Goal: Information Seeking & Learning: Learn about a topic

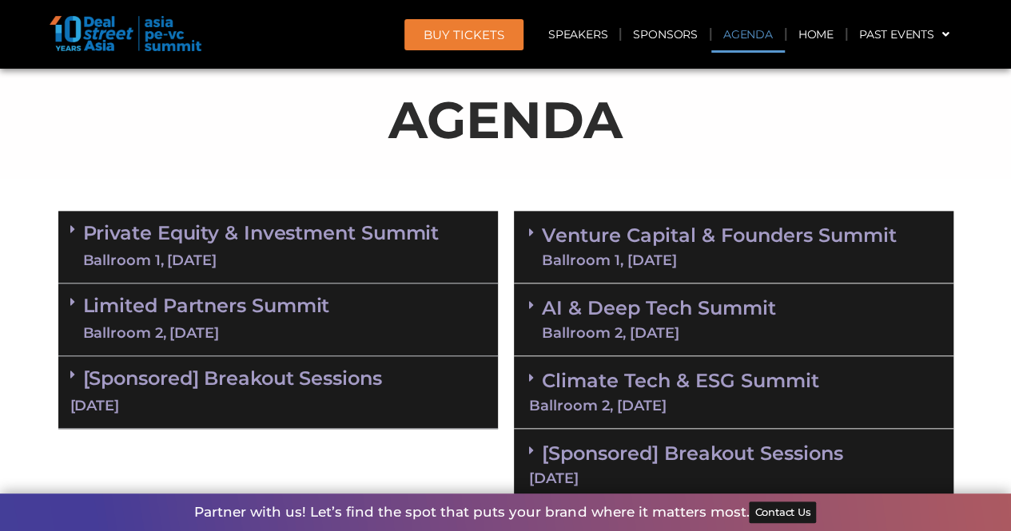
scroll to position [955, 0]
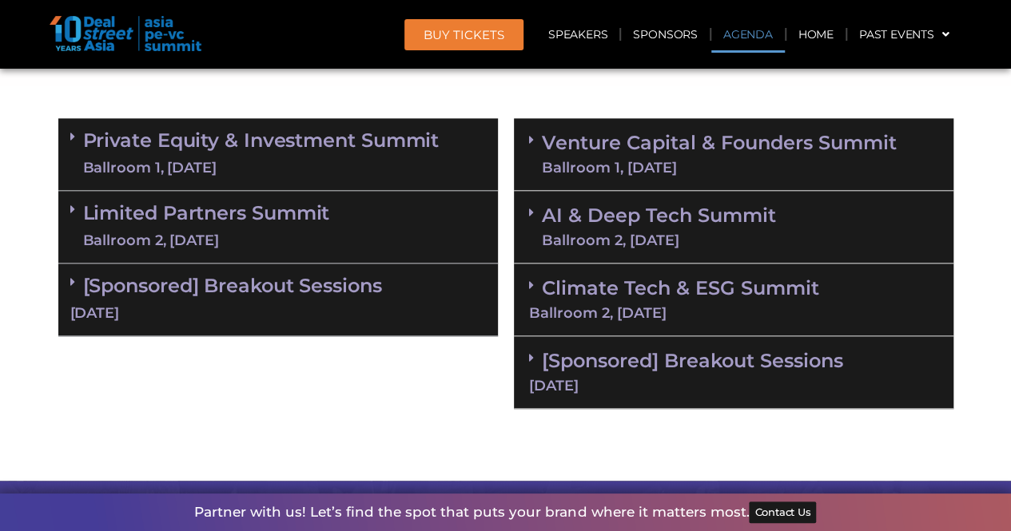
click at [320, 204] on link "Limited Partners [GEOGRAPHIC_DATA] 2, [DATE]" at bounding box center [206, 227] width 247 height 48
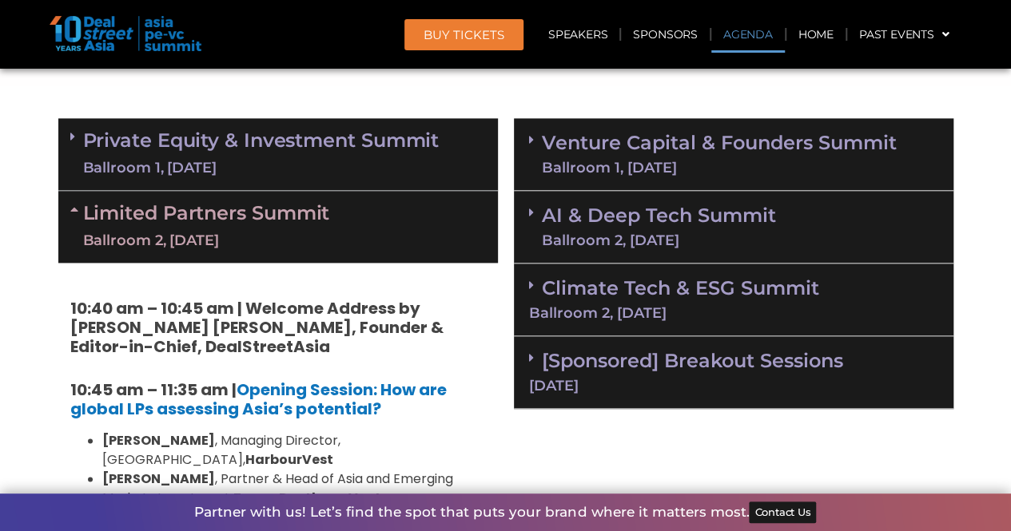
click at [340, 150] on link "Private Equity & Investment Summit Ballroom 1, [DATE]" at bounding box center [261, 154] width 356 height 48
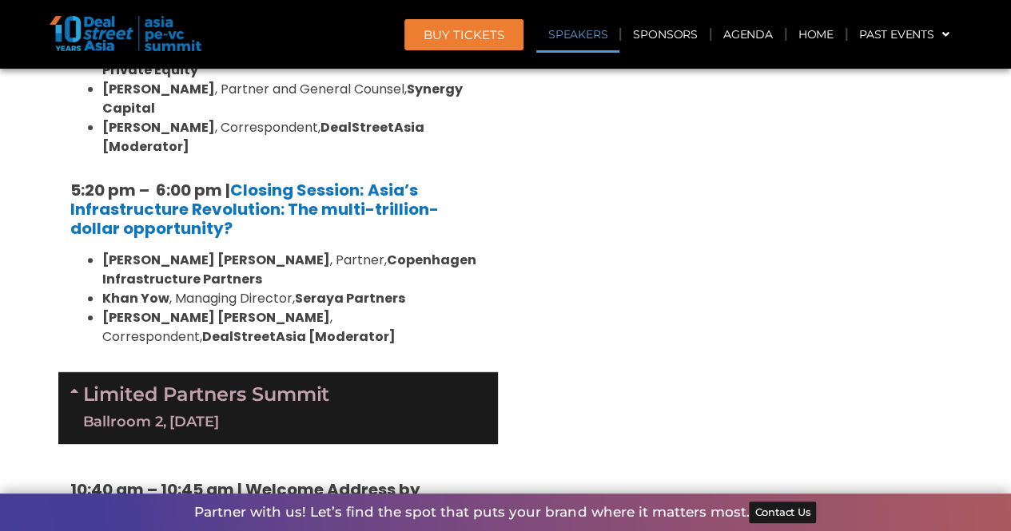
scroll to position [3322, 0]
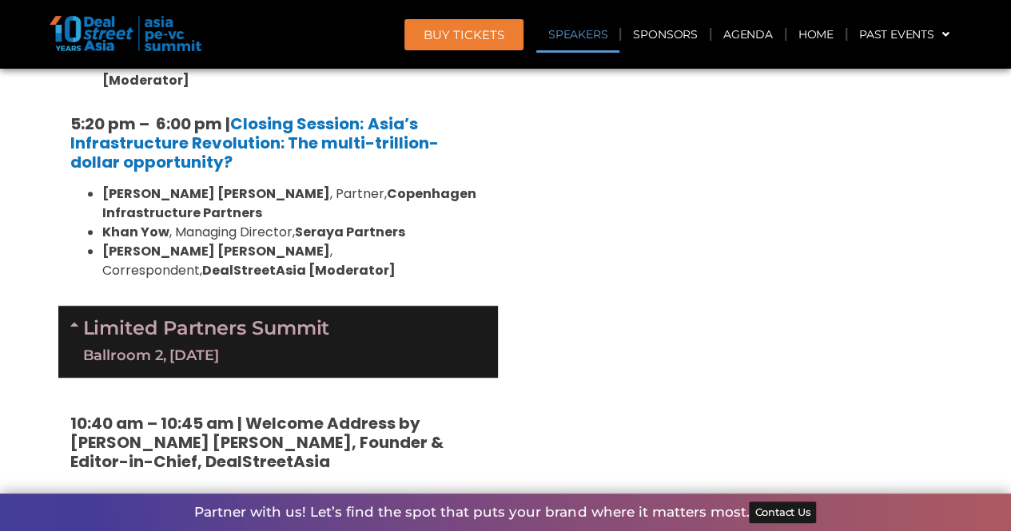
click at [594, 311] on div "Venture Capital & Founders​ Summit Ballroom 1, [DATE] 8:00 am – 9:00 am | Regis…" at bounding box center [733, 5] width 455 height 4527
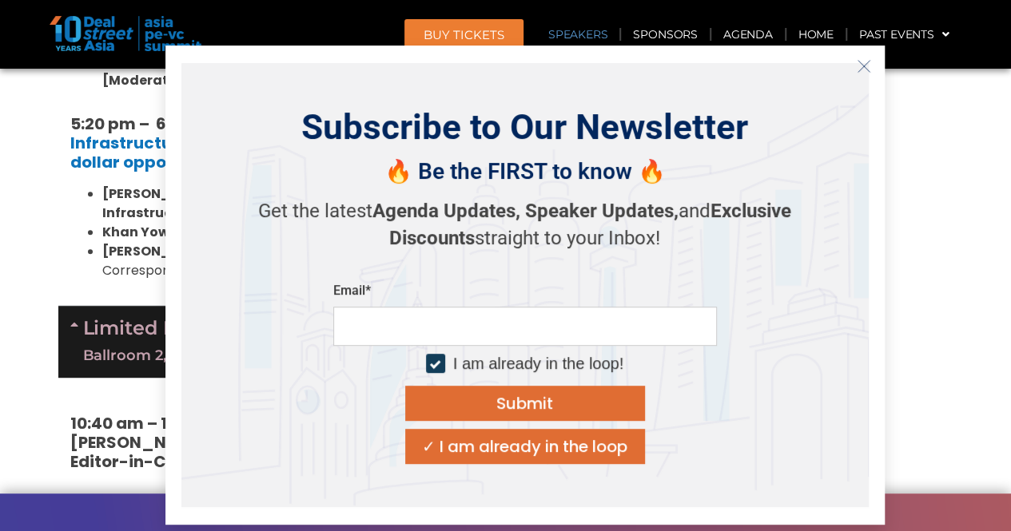
click at [859, 59] on icon "Close" at bounding box center [863, 66] width 14 height 14
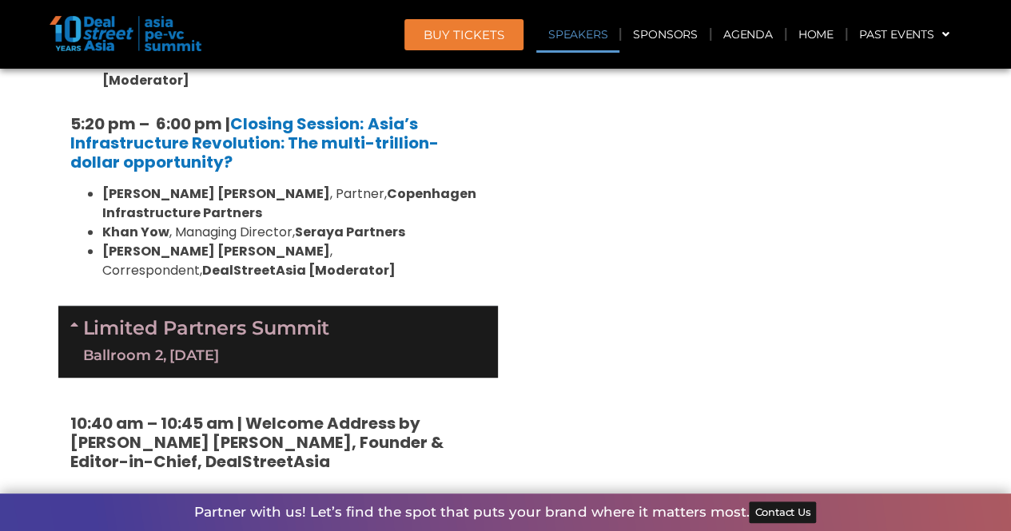
click at [734, 161] on div "Venture Capital & Founders​ Summit Ballroom 1, [DATE] 8:00 am – 9:00 am | Regis…" at bounding box center [733, 5] width 455 height 4527
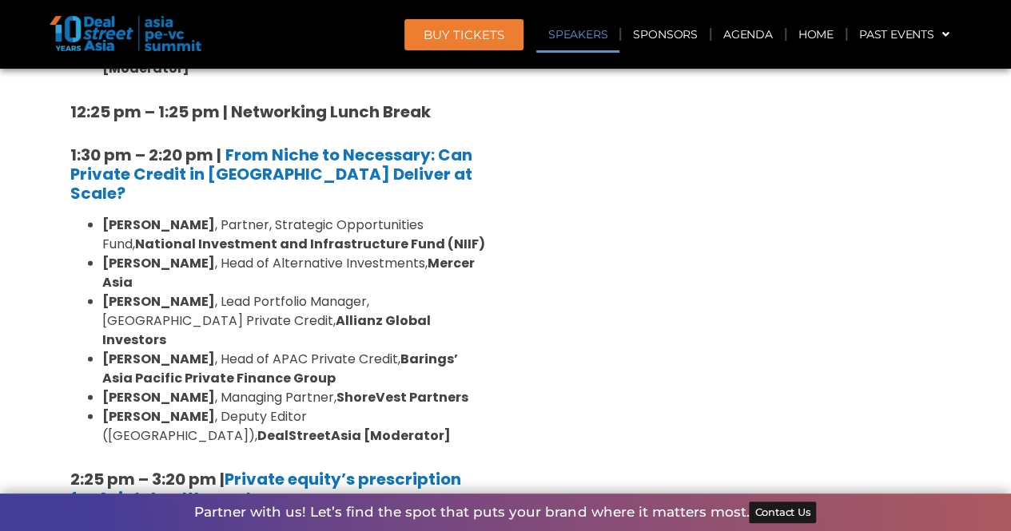
scroll to position [2108, 0]
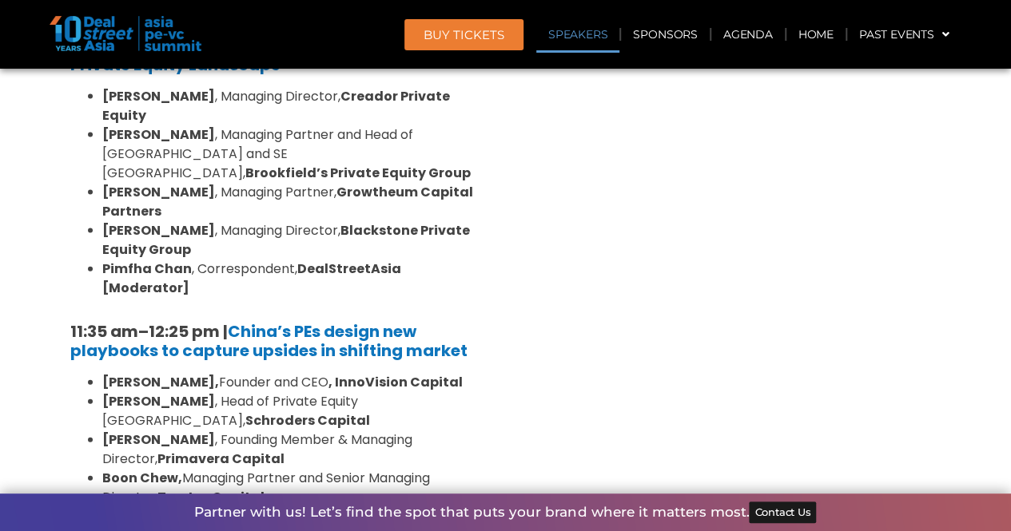
scroll to position [1658, 0]
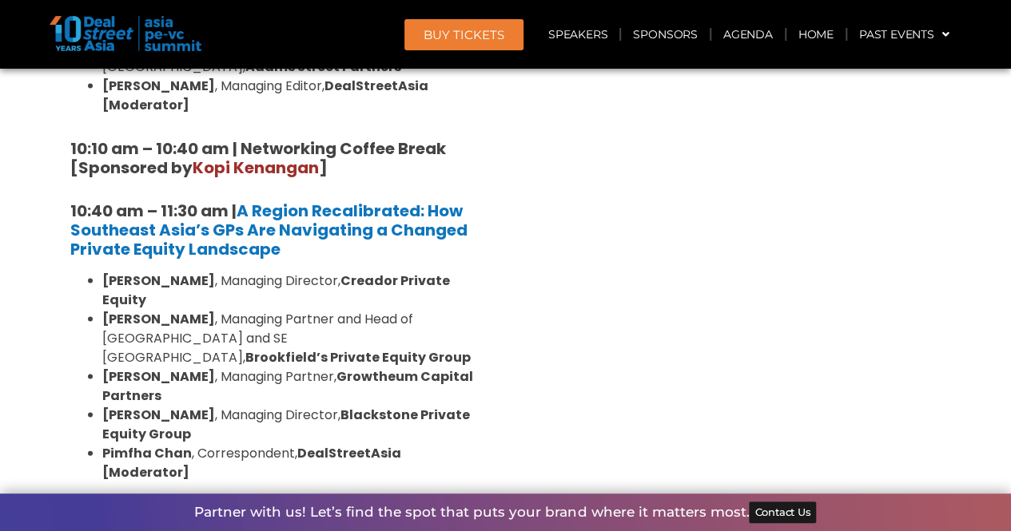
scroll to position [1473, 0]
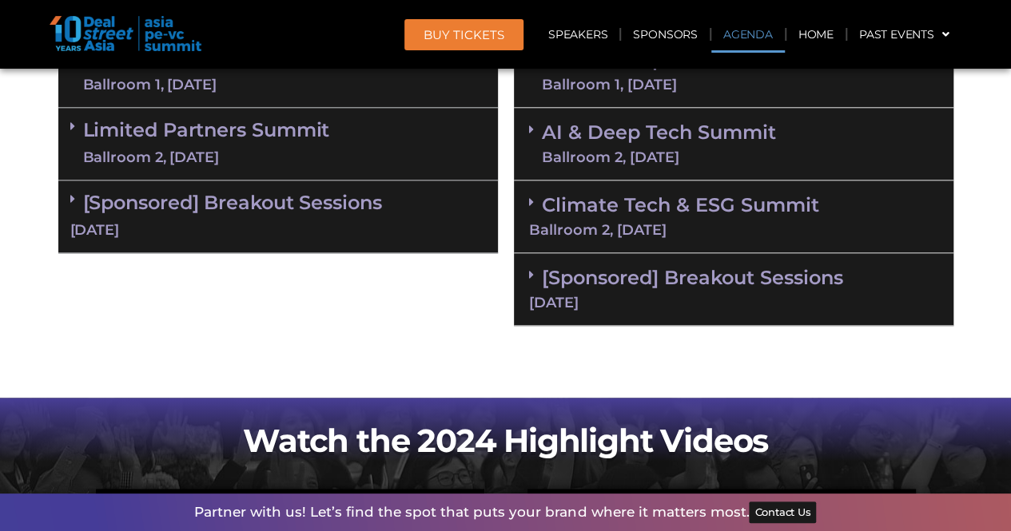
scroll to position [878, 0]
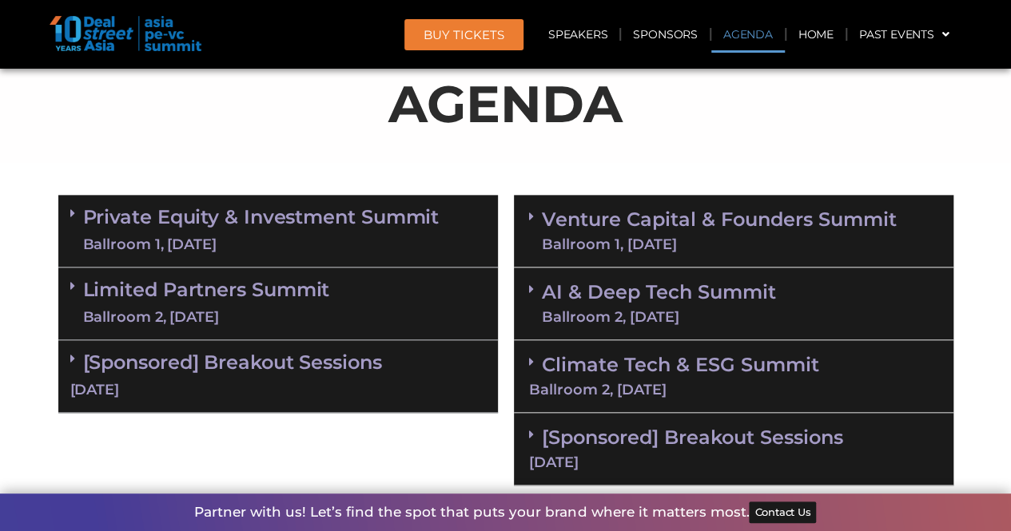
click at [238, 224] on link "Private Equity & Investment Summit Ballroom 1, [DATE]" at bounding box center [261, 231] width 356 height 48
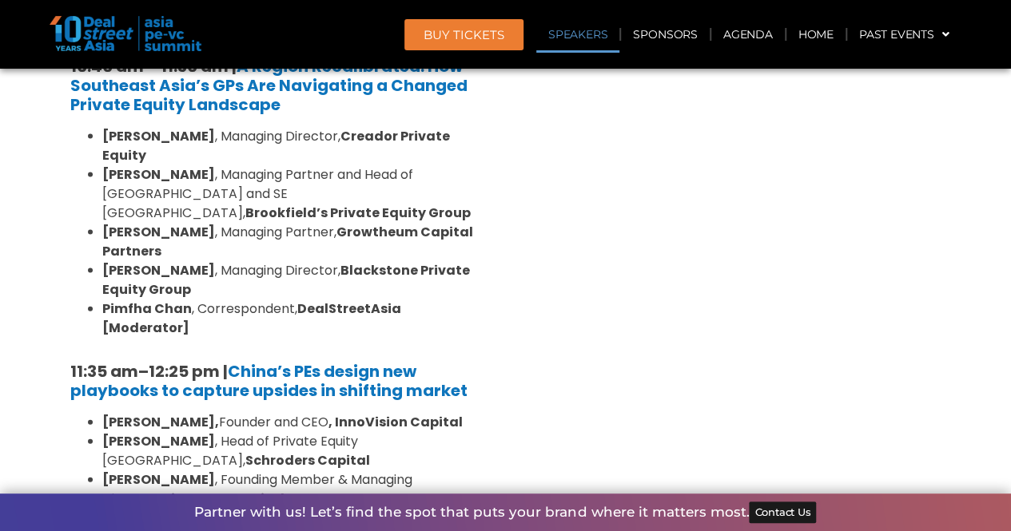
scroll to position [1674, 0]
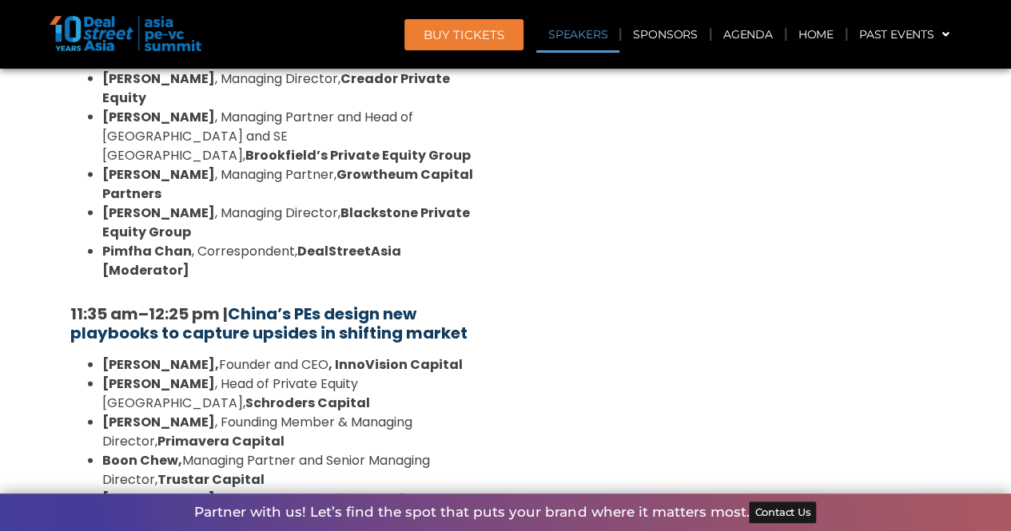
click at [264, 303] on strong "China’s PEs design new playbooks to capture upsides in shifting market" at bounding box center [268, 324] width 397 height 42
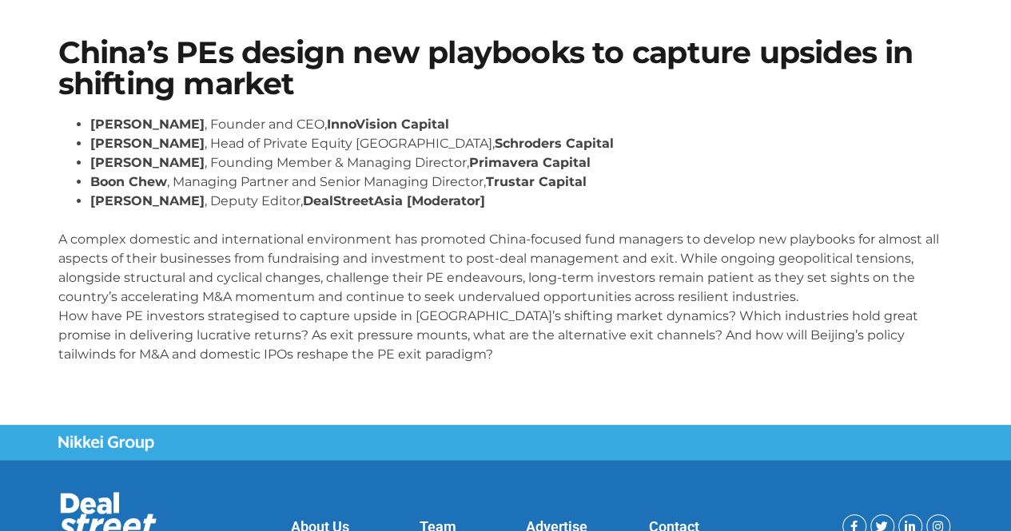
scroll to position [113, 0]
